Goal: Entertainment & Leisure: Consume media (video, audio)

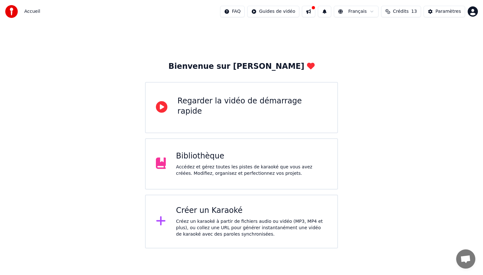
click at [205, 157] on div "Bibliothèque" at bounding box center [251, 156] width 151 height 10
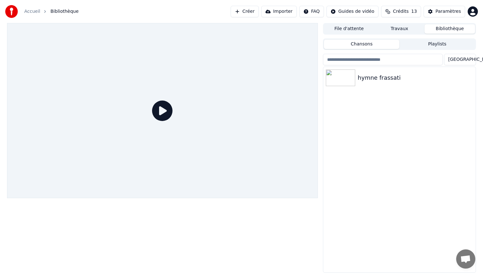
click at [161, 111] on icon at bounding box center [162, 110] width 20 height 20
click at [365, 80] on div "hymne frassati" at bounding box center [412, 77] width 109 height 9
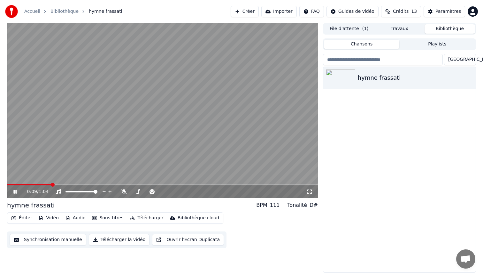
click at [14, 192] on icon at bounding box center [14, 192] width 3 height 4
click at [7, 185] on span at bounding box center [9, 185] width 4 height 4
click at [125, 192] on icon at bounding box center [124, 191] width 6 height 5
click at [16, 190] on icon at bounding box center [19, 191] width 15 height 5
click at [15, 191] on icon at bounding box center [19, 191] width 15 height 5
